Goal: Information Seeking & Learning: Learn about a topic

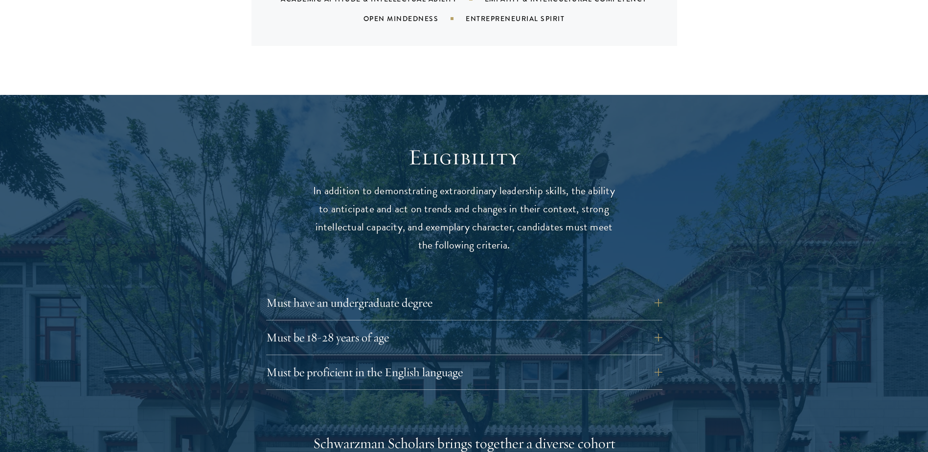
scroll to position [1223, 0]
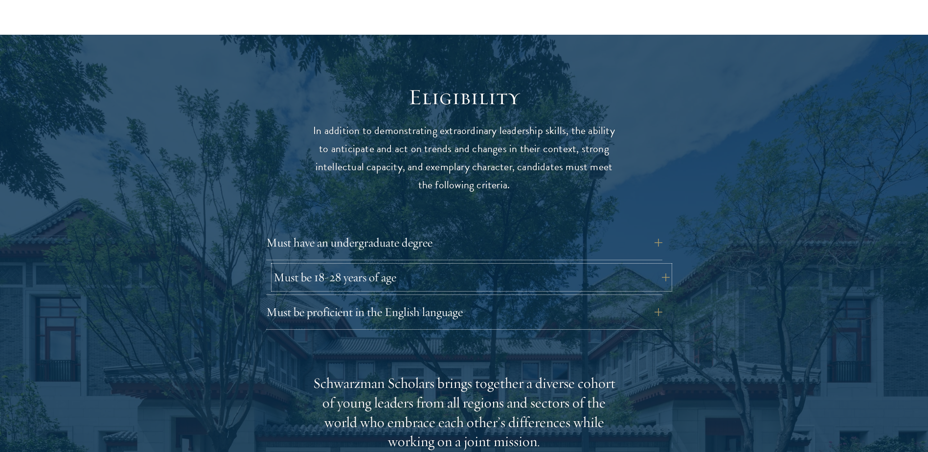
click at [601, 266] on button "Must be 18-28 years of age" at bounding box center [471, 277] width 396 height 23
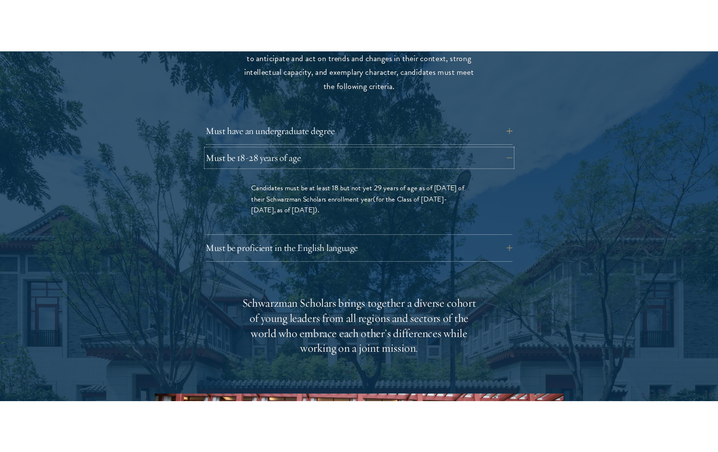
scroll to position [1370, 0]
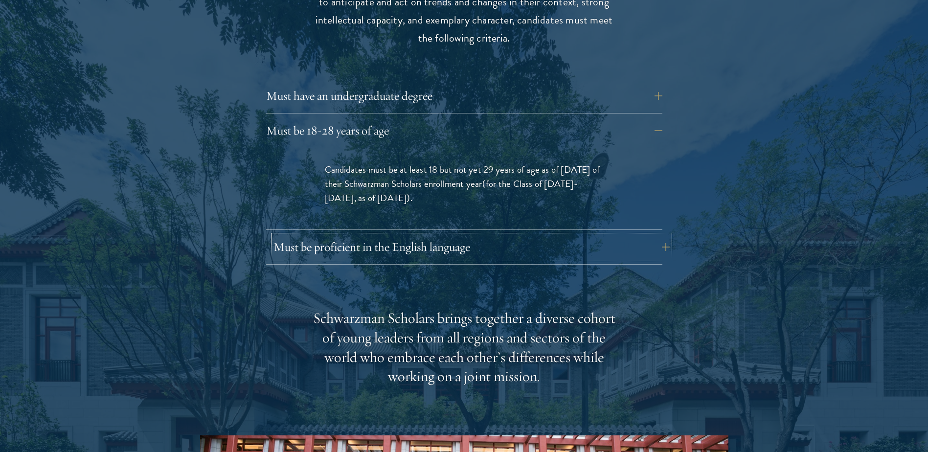
click at [474, 235] on button "Must be proficient in the English language" at bounding box center [471, 246] width 396 height 23
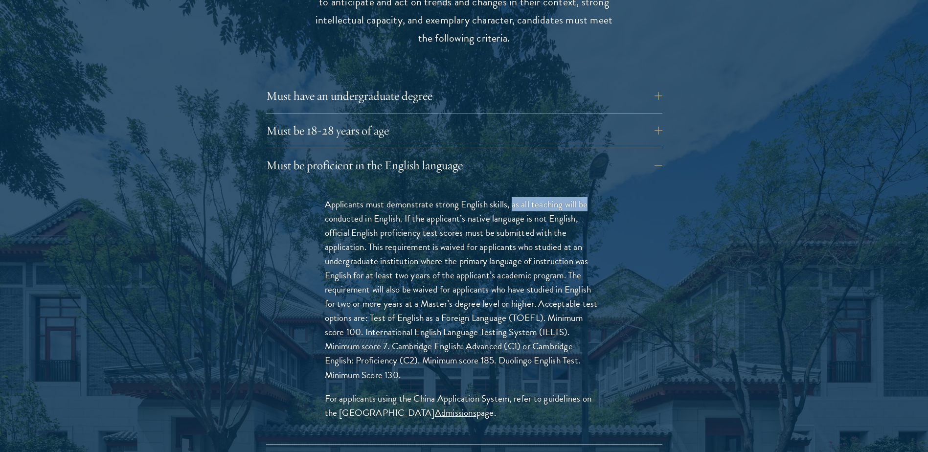
drag, startPoint x: 513, startPoint y: 187, endPoint x: 597, endPoint y: 182, distance: 84.4
click at [597, 197] on p "Applicants must demonstrate strong English skills, as all teaching will be cond…" at bounding box center [464, 289] width 279 height 185
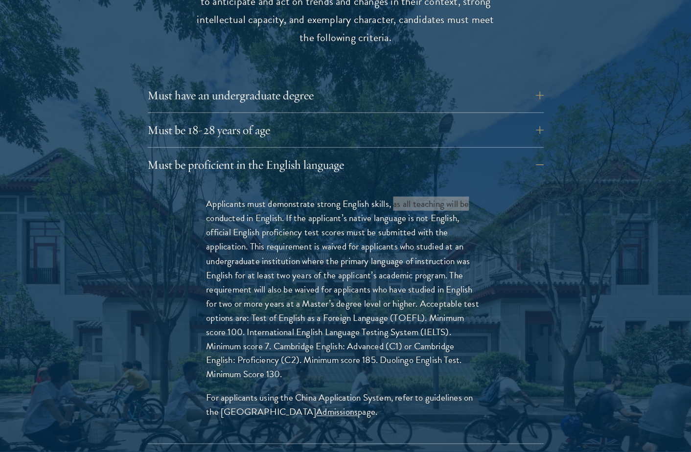
scroll to position [1414, 0]
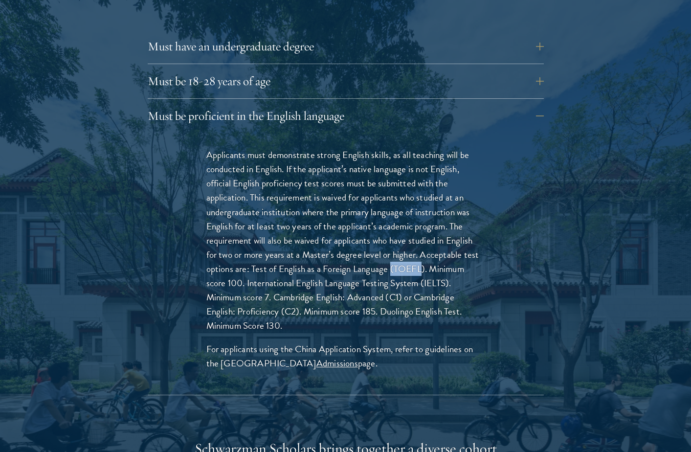
drag, startPoint x: 391, startPoint y: 249, endPoint x: 424, endPoint y: 245, distance: 33.0
click at [424, 245] on p "Applicants must demonstrate strong English skills, as all teaching will be cond…" at bounding box center [345, 240] width 279 height 185
drag, startPoint x: 430, startPoint y: 248, endPoint x: 446, endPoint y: 255, distance: 17.7
click at [446, 255] on p "Applicants must demonstrate strong English skills, as all teaching will be cond…" at bounding box center [345, 240] width 279 height 185
drag, startPoint x: 288, startPoint y: 149, endPoint x: 462, endPoint y: 153, distance: 173.7
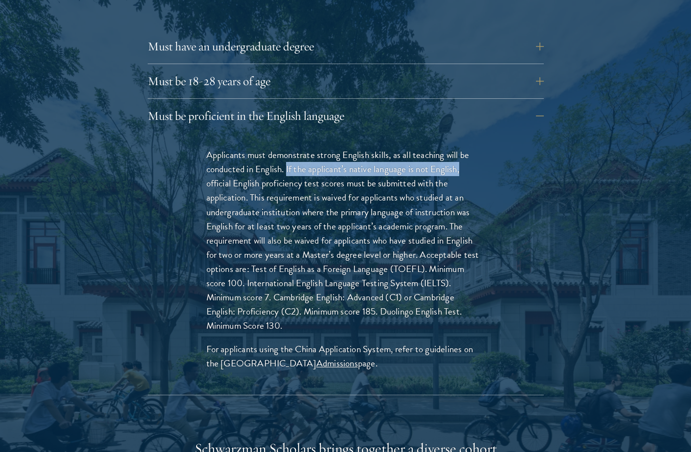
click at [462, 153] on p "Applicants must demonstrate strong English skills, as all teaching will be cond…" at bounding box center [345, 240] width 279 height 185
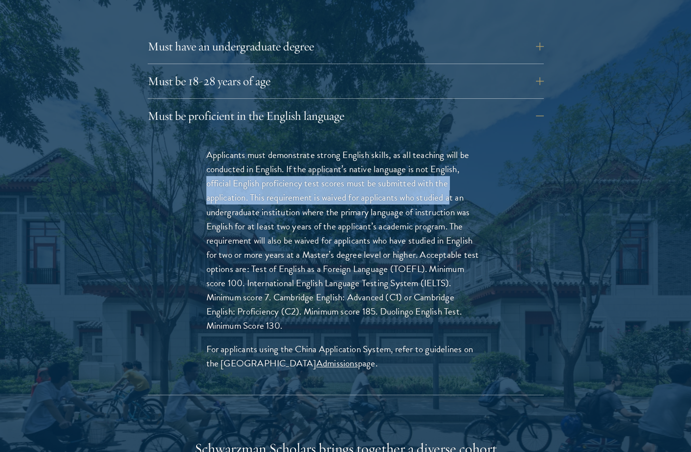
drag, startPoint x: 206, startPoint y: 164, endPoint x: 450, endPoint y: 171, distance: 243.7
click at [450, 171] on p "Applicants must demonstrate strong English skills, as all teaching will be cond…" at bounding box center [345, 240] width 279 height 185
click at [266, 183] on p "Applicants must demonstrate strong English skills, as all teaching will be cond…" at bounding box center [345, 240] width 279 height 185
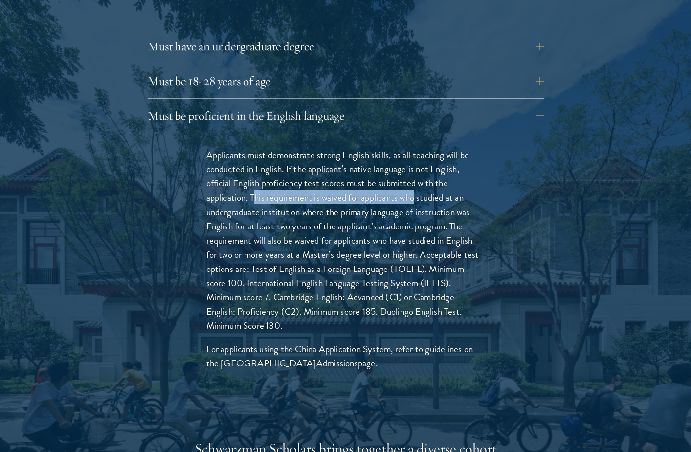
drag, startPoint x: 254, startPoint y: 178, endPoint x: 415, endPoint y: 179, distance: 161.0
click at [415, 179] on p "Applicants must demonstrate strong English skills, as all teaching will be cond…" at bounding box center [345, 240] width 279 height 185
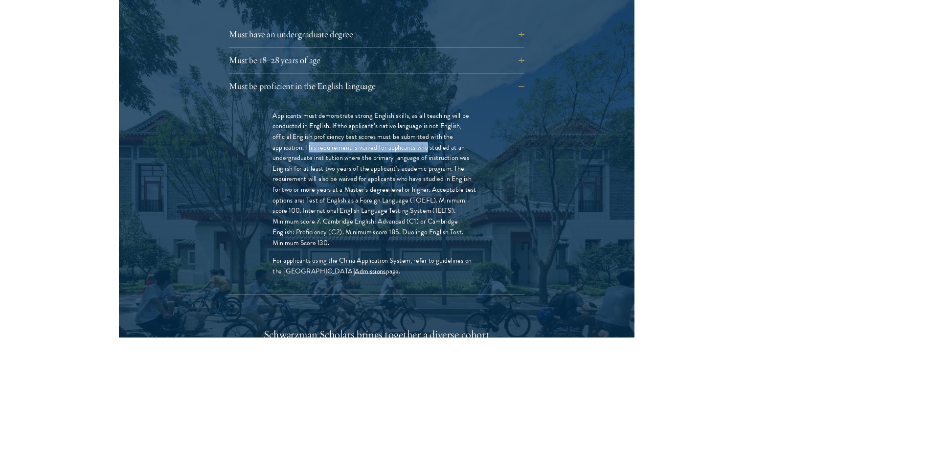
scroll to position [1419, 0]
